Goal: Information Seeking & Learning: Learn about a topic

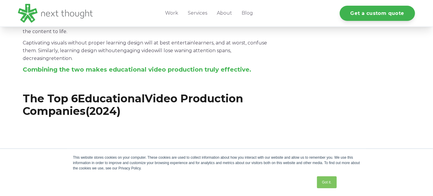
scroll to position [447, 0]
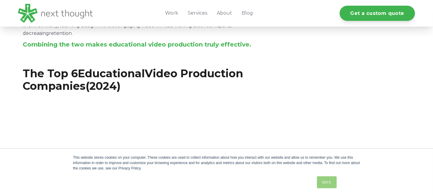
click at [325, 179] on link "Got it." at bounding box center [327, 183] width 20 height 12
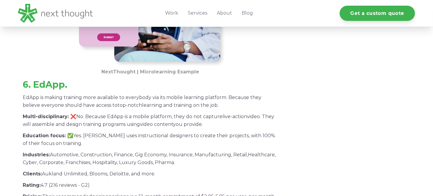
scroll to position [2301, 0]
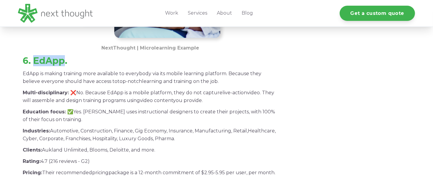
drag, startPoint x: 63, startPoint y: 62, endPoint x: 34, endPoint y: 64, distance: 29.1
click at [34, 64] on h3 "6. EdApp." at bounding box center [150, 61] width 255 height 11
copy h3 "EdApp"
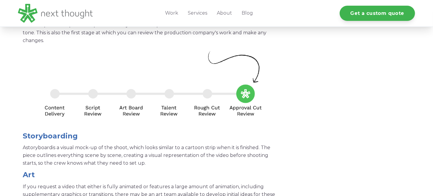
scroll to position [3976, 0]
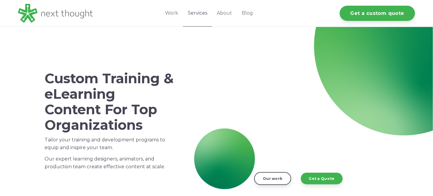
click at [196, 13] on link "Services" at bounding box center [197, 13] width 29 height 27
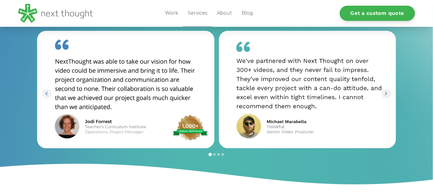
scroll to position [867, 0]
